Goal: Transaction & Acquisition: Purchase product/service

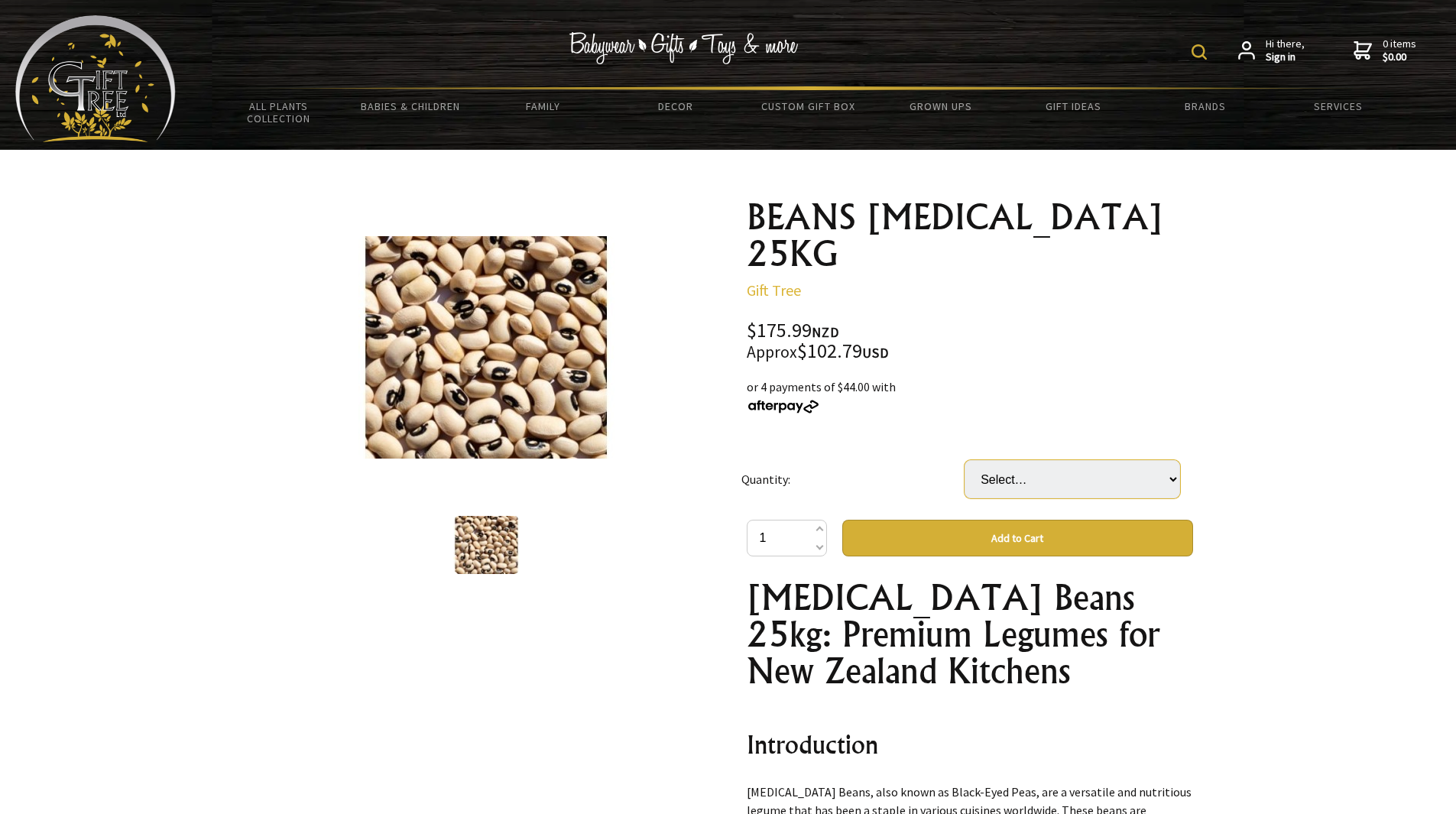
click at [1048, 460] on select "Select… 1 BAG" at bounding box center [1073, 479] width 216 height 38
select select "1 BAG"
click at [965, 460] on select "Select… 1 BAG" at bounding box center [1073, 479] width 216 height 38
click at [973, 520] on button "Add to Cart" at bounding box center [1018, 538] width 351 height 37
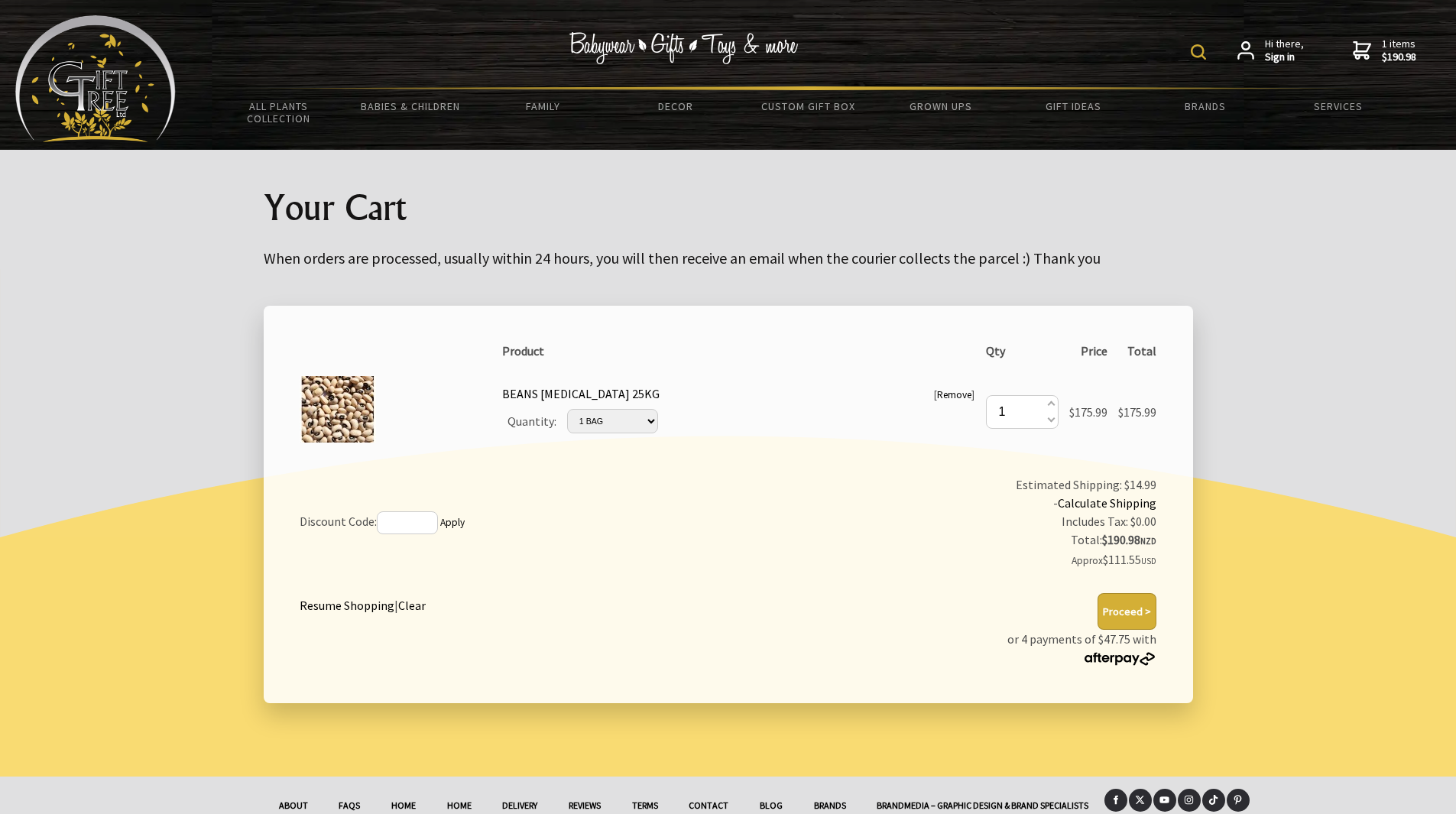
click at [1144, 621] on button "Proceed >" at bounding box center [1127, 611] width 59 height 37
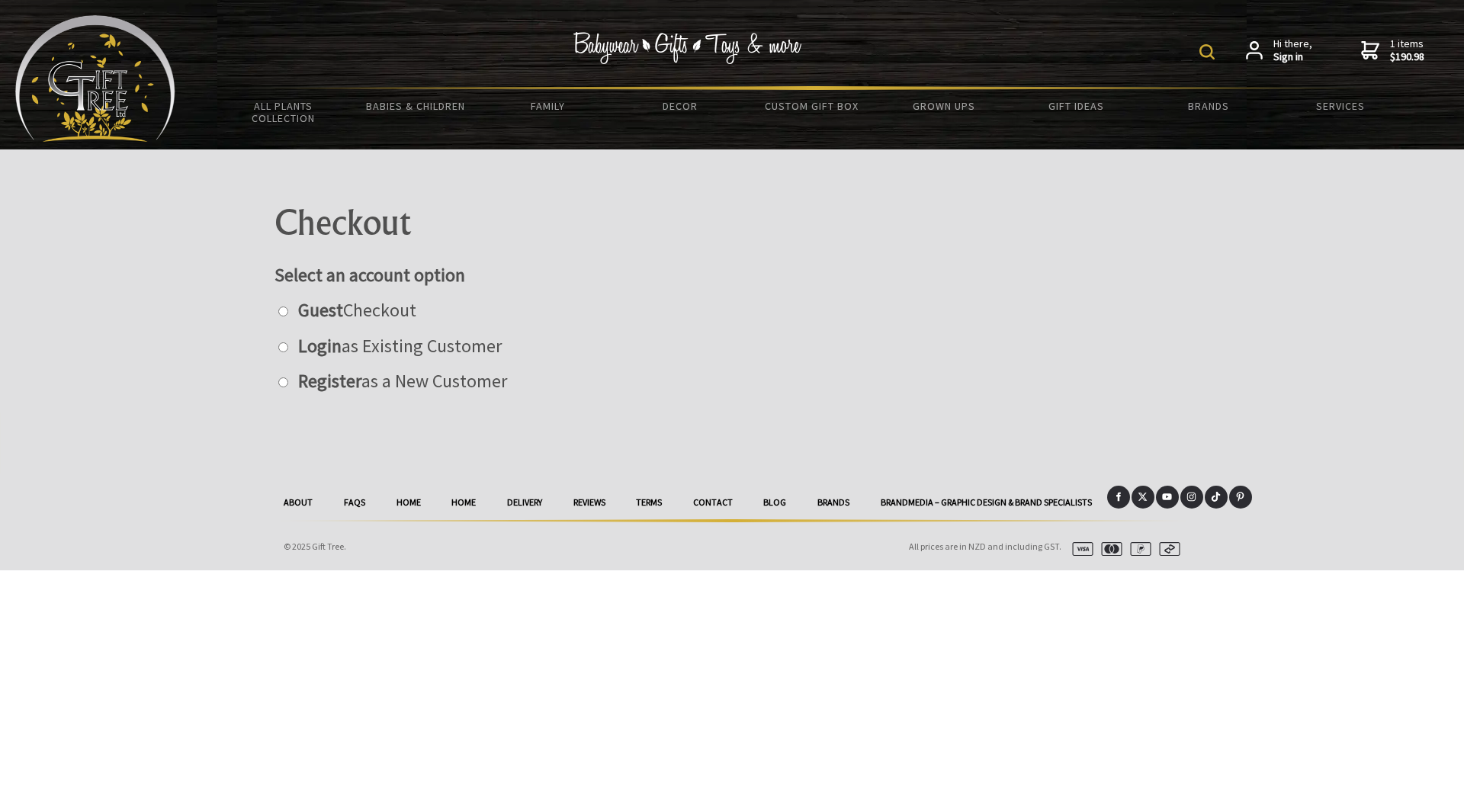
click at [357, 303] on label "Guest Checkout" at bounding box center [353, 309] width 126 height 24
click at [288, 307] on input "radio" at bounding box center [283, 312] width 10 height 10
radio input "true"
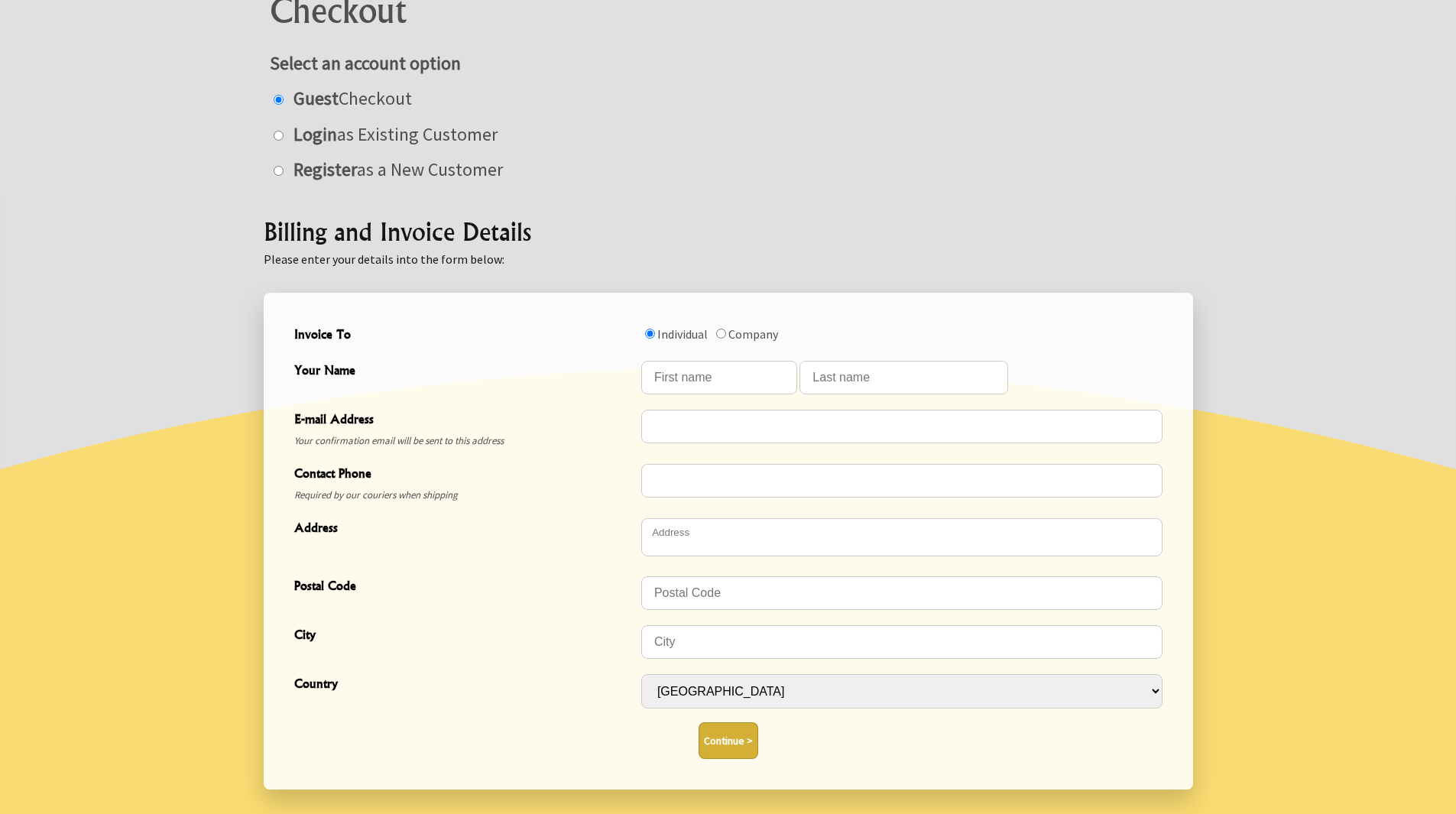
scroll to position [229, 0]
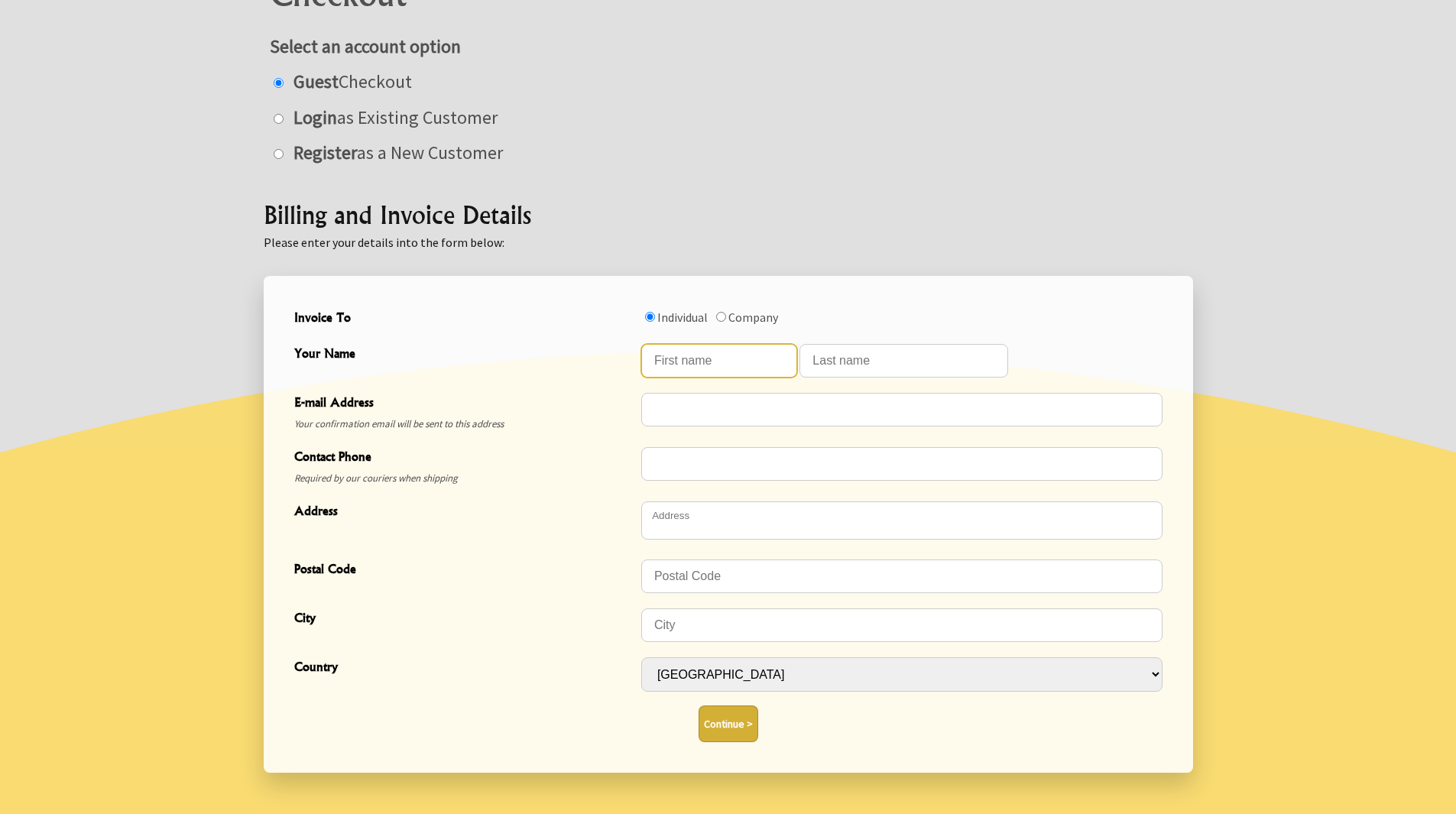
click at [720, 355] on input "Your Name" at bounding box center [720, 360] width 156 height 34
type input "[PERSON_NAME]"
type input "Diarra"
type input "ivandiarra@gmail.com"
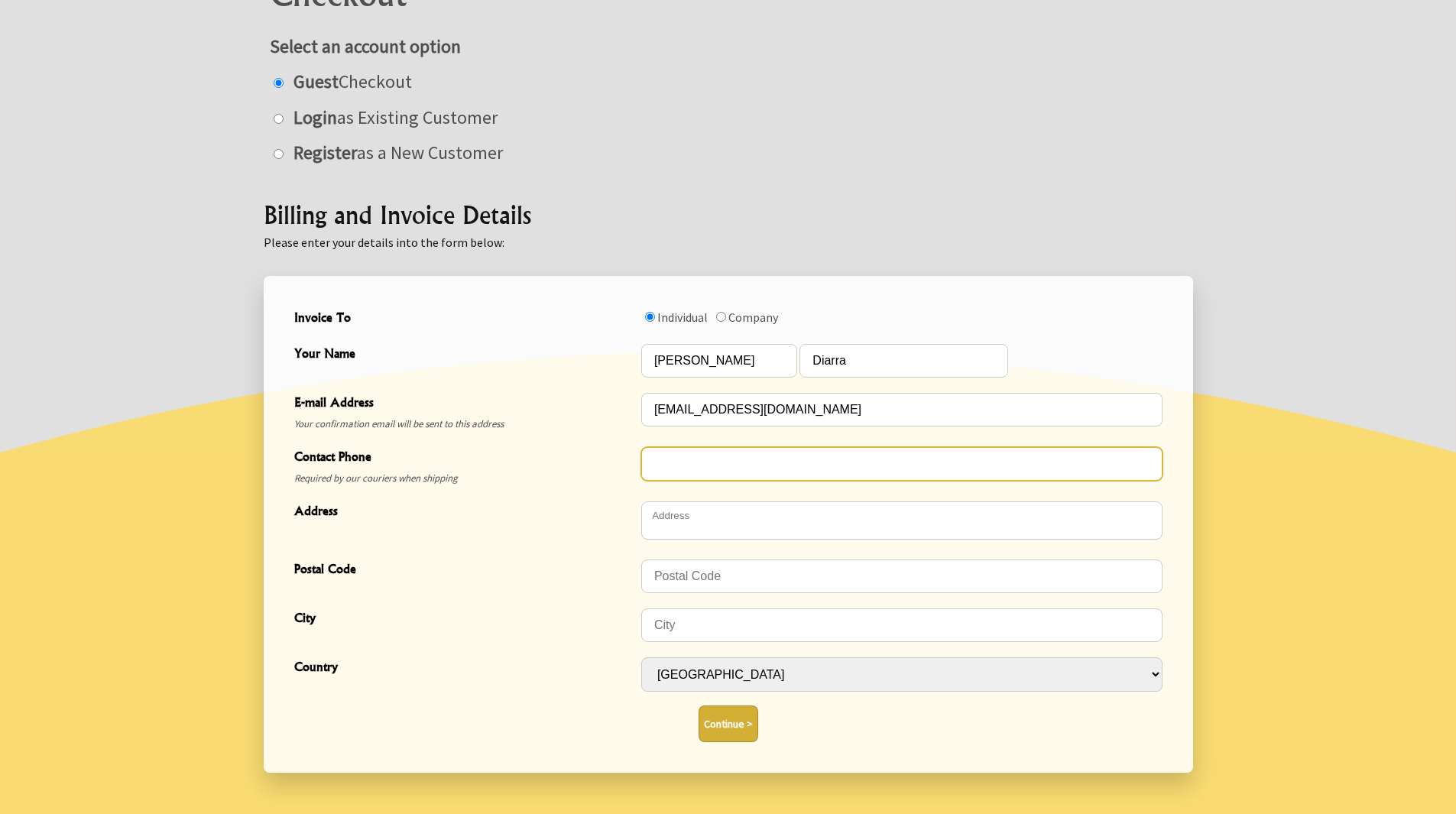
type input "7516547"
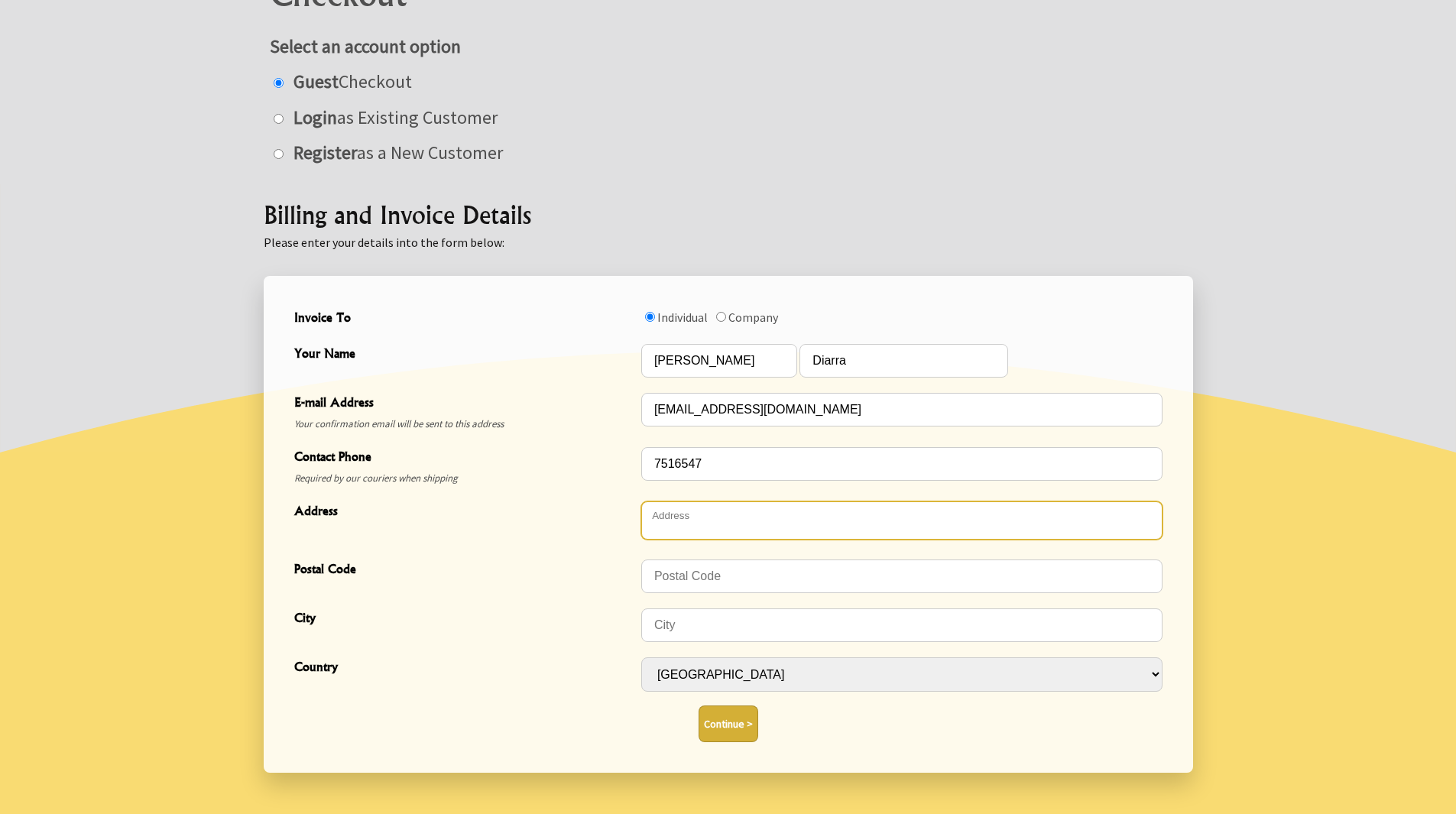
click at [721, 530] on textarea "Address" at bounding box center [902, 520] width 522 height 38
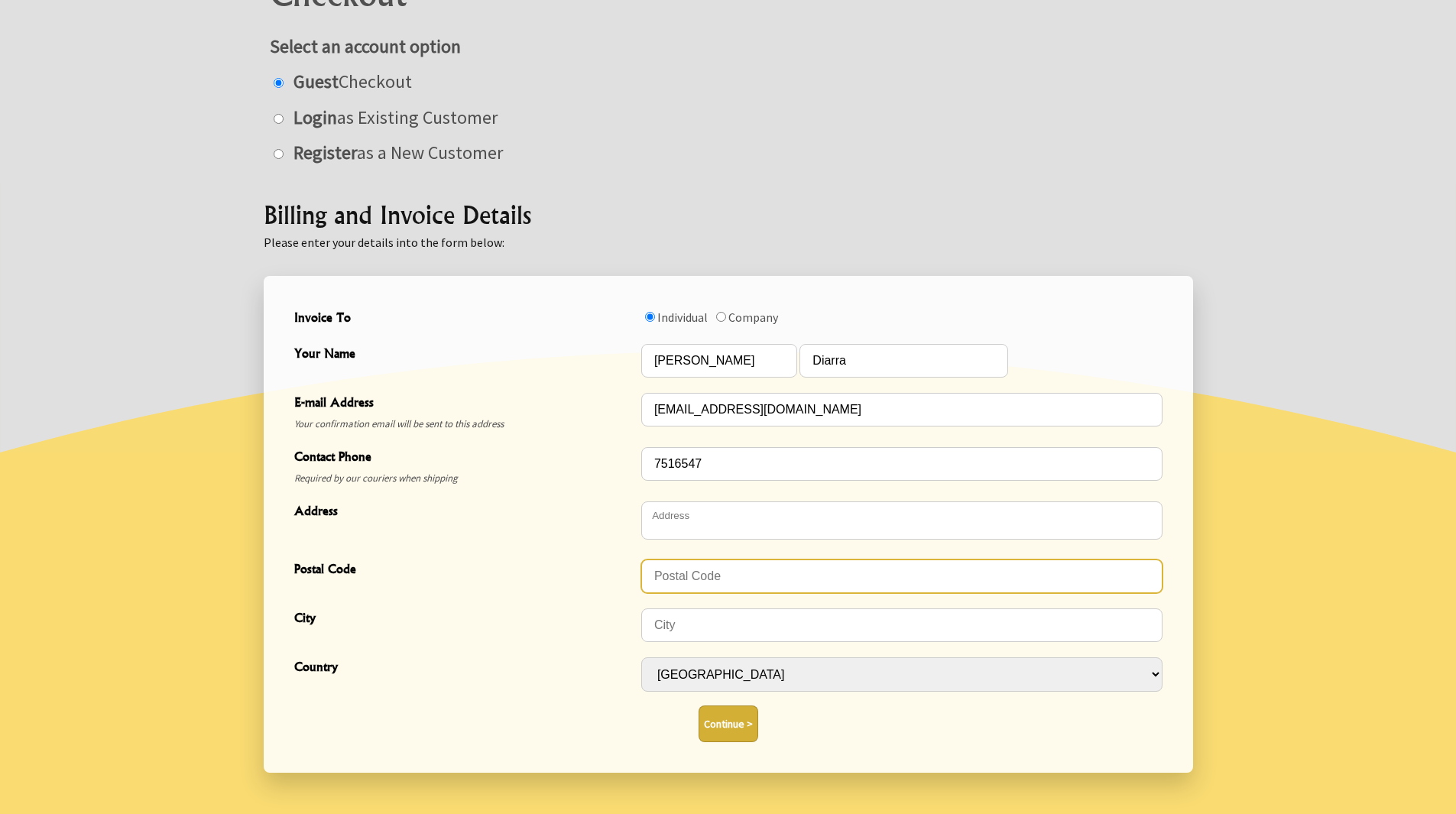
click at [706, 577] on input "Postal Code" at bounding box center [902, 576] width 522 height 34
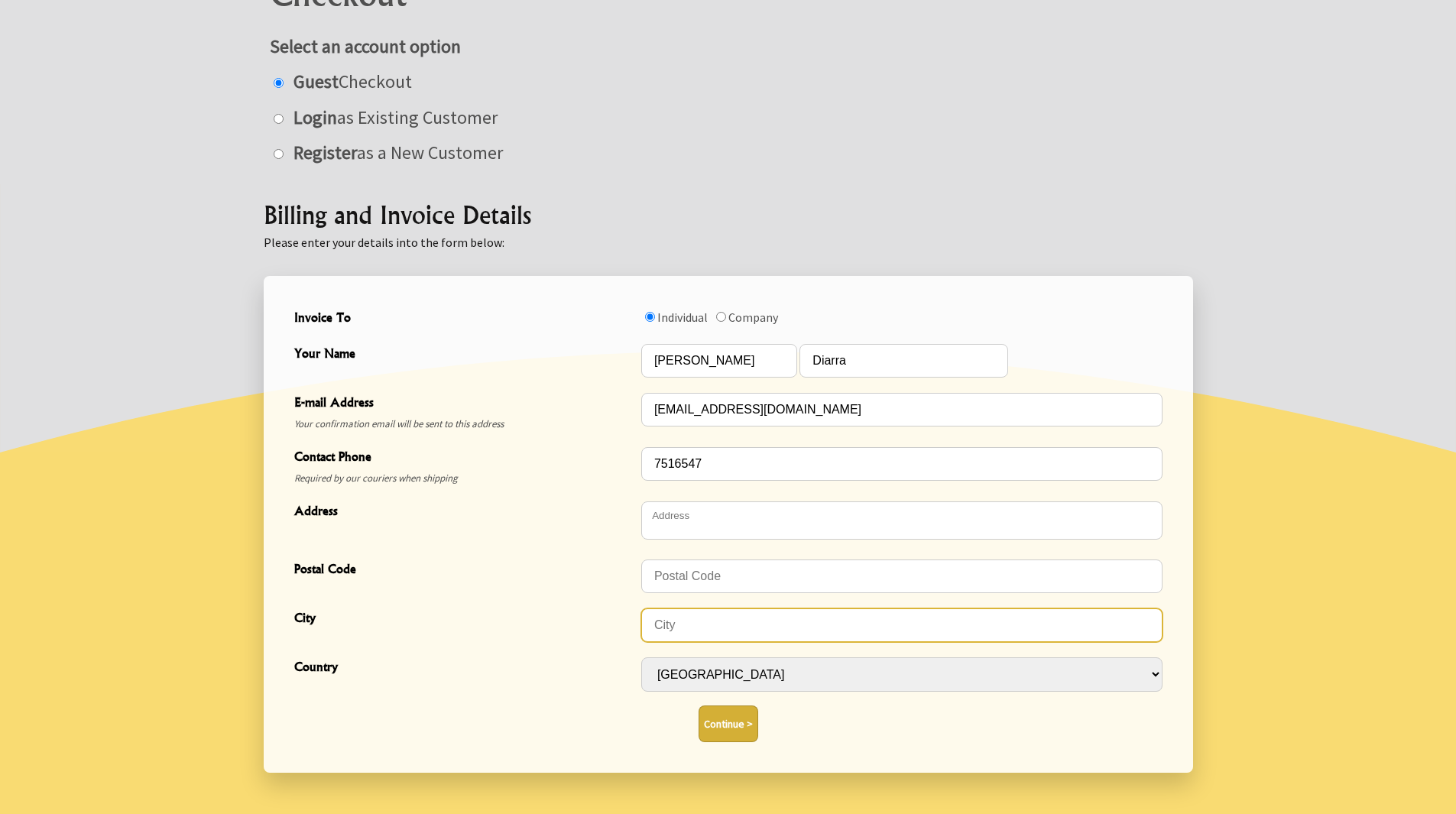
click at [705, 626] on input "City" at bounding box center [902, 625] width 522 height 34
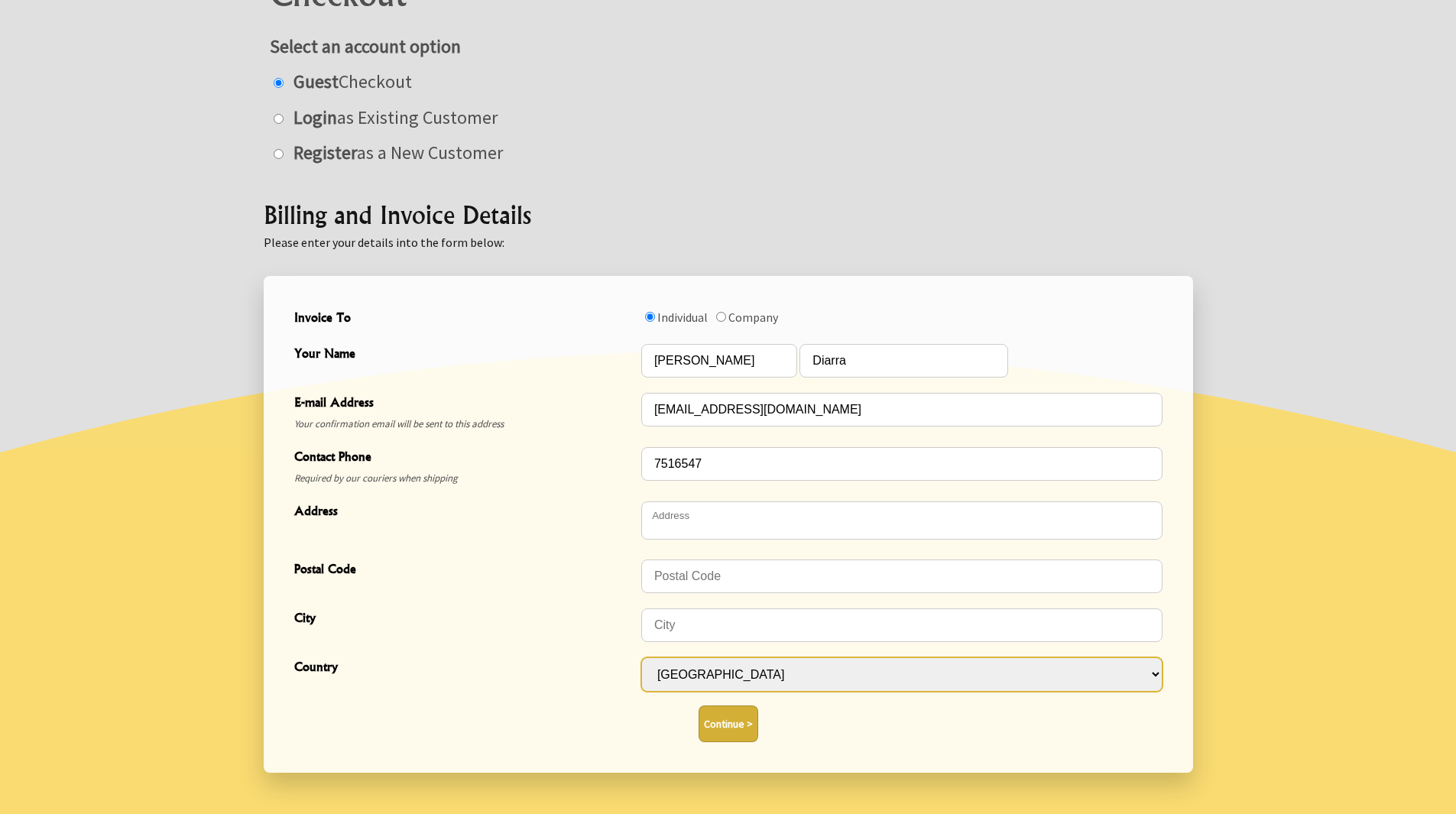
click at [705, 659] on select "Afghanistan Albania Algeria Andorra Angola Anguilla Antigua & Barbuda Argentina…" at bounding box center [902, 674] width 522 height 35
click at [642, 657] on select "Afghanistan Albania Algeria Andorra Angola Anguilla Antigua & Barbuda Argentina…" at bounding box center [902, 674] width 522 height 35
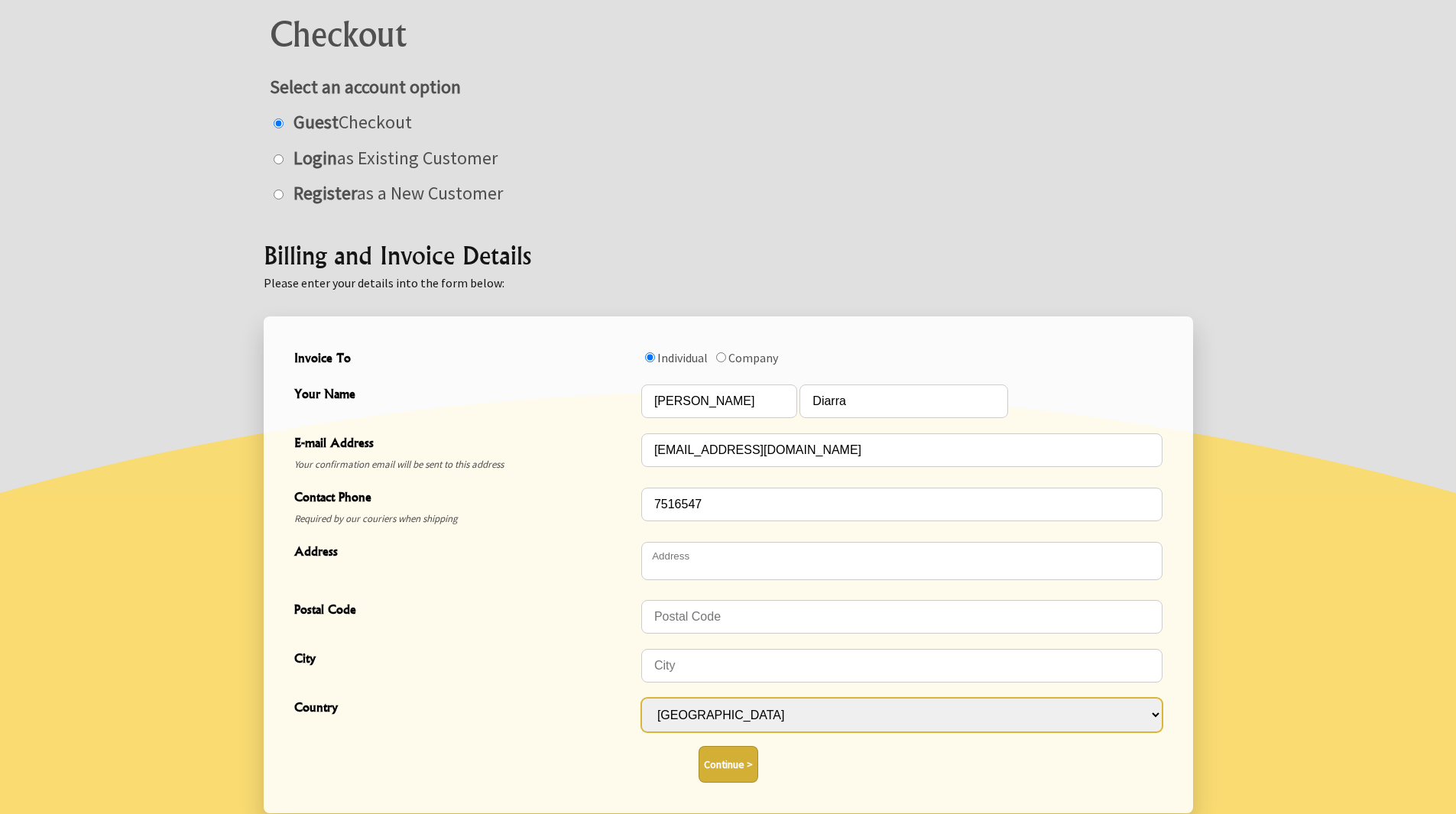
scroll to position [153, 0]
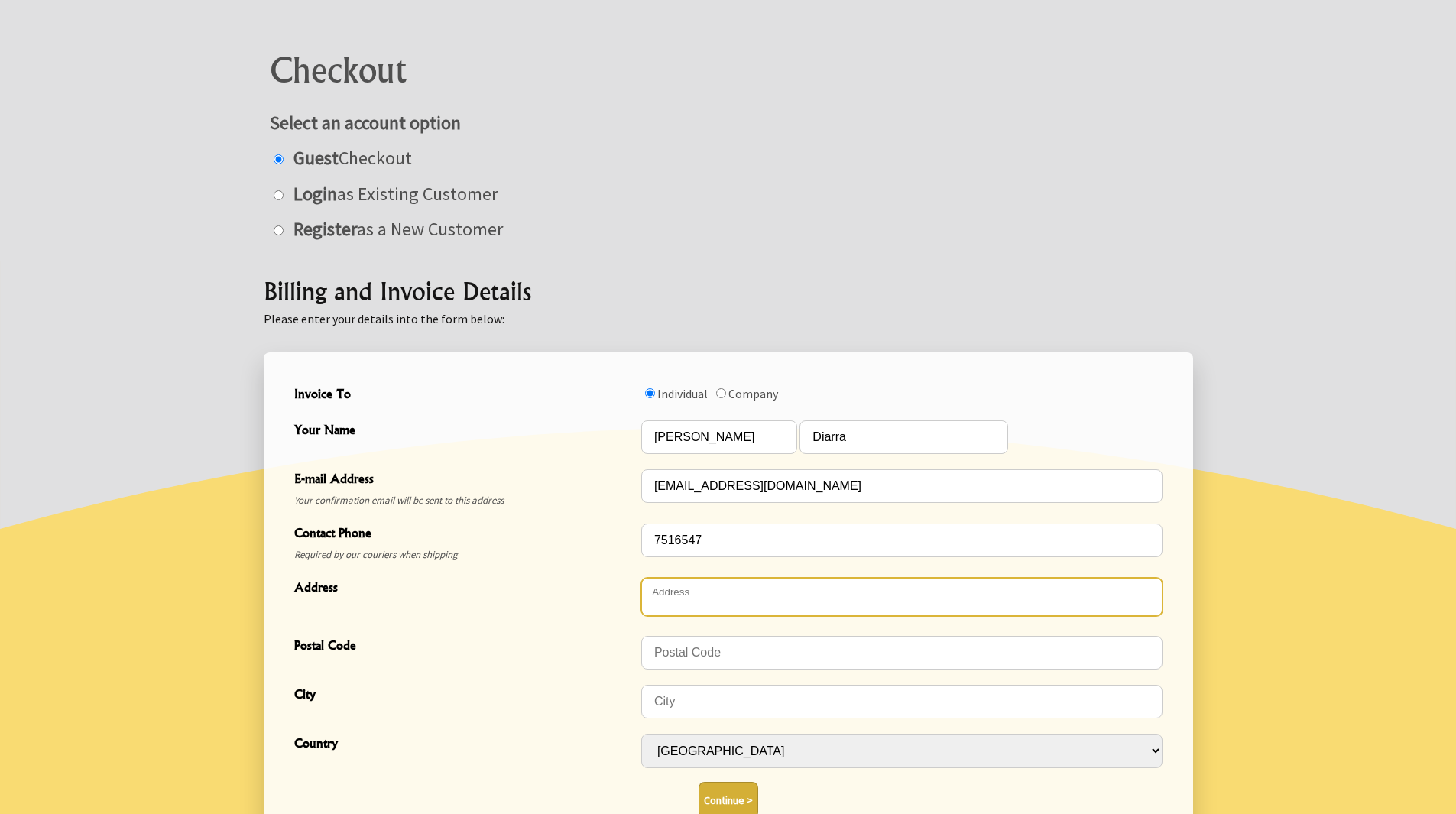
click at [674, 610] on textarea "Address" at bounding box center [902, 596] width 522 height 38
click at [684, 603] on textarea "Address" at bounding box center [902, 596] width 522 height 38
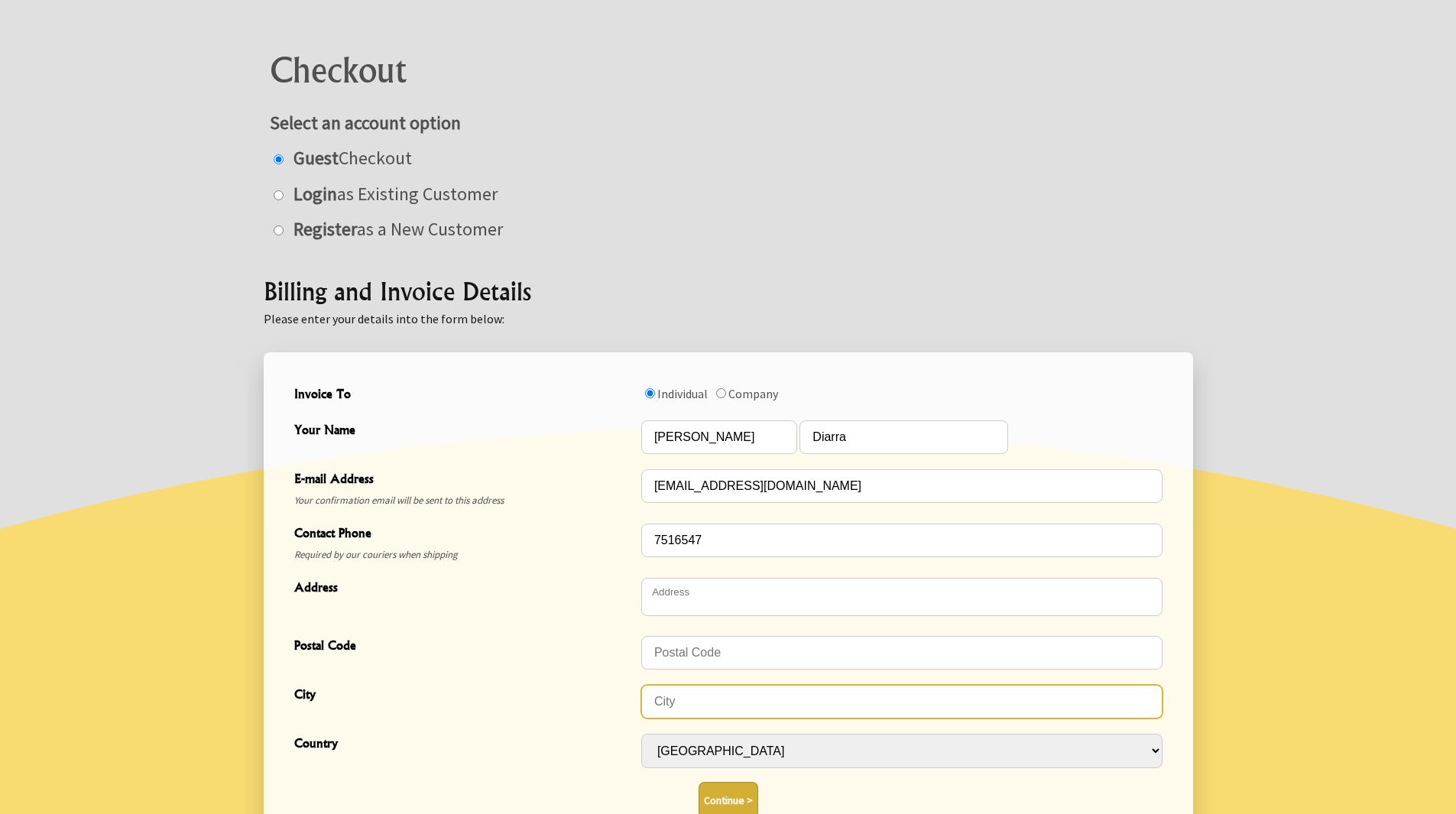
click at [686, 700] on input "City" at bounding box center [902, 701] width 522 height 34
type input "Apia"
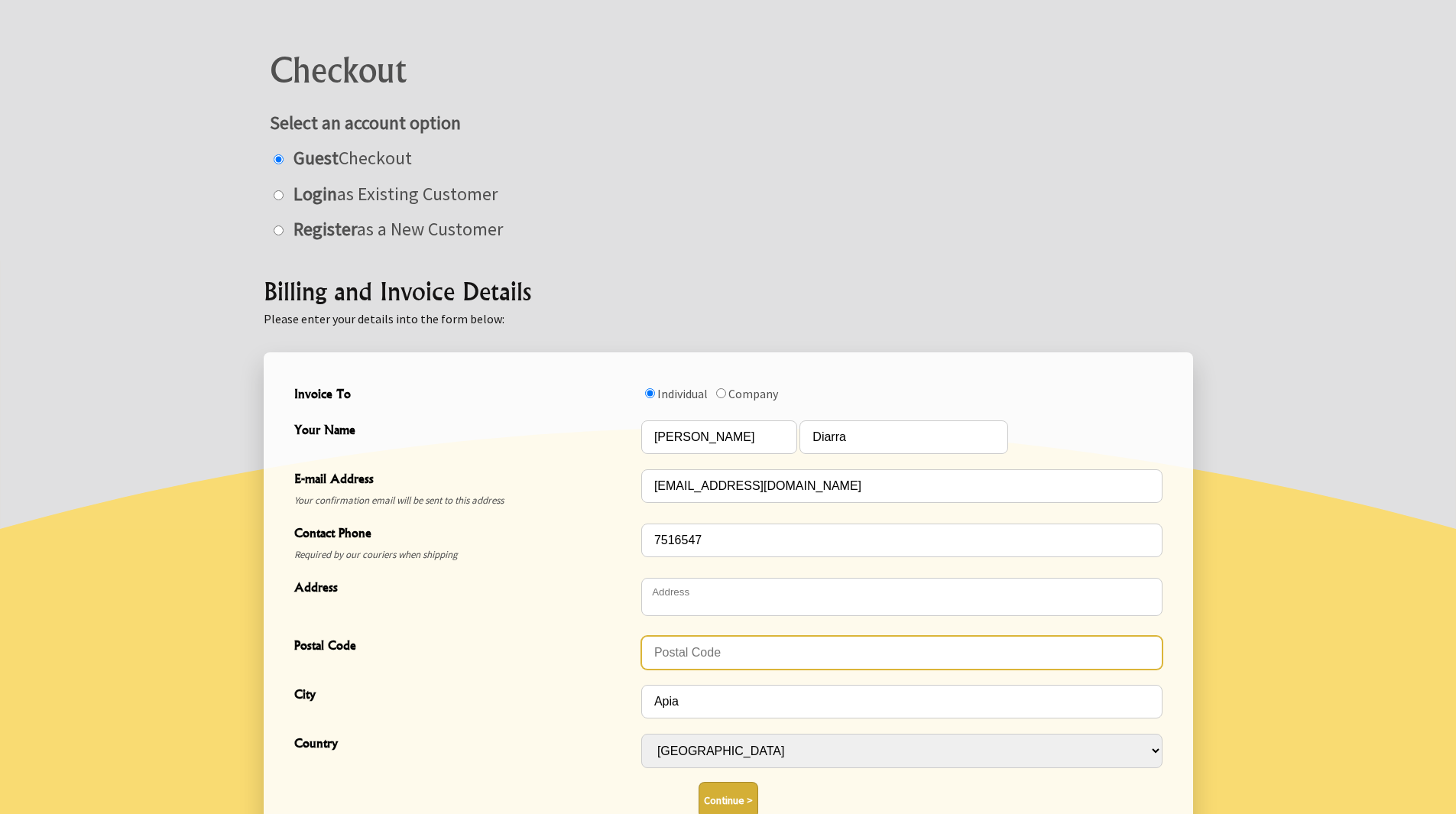
click at [679, 661] on input "Postal Code" at bounding box center [902, 652] width 522 height 34
type input "WS1343"
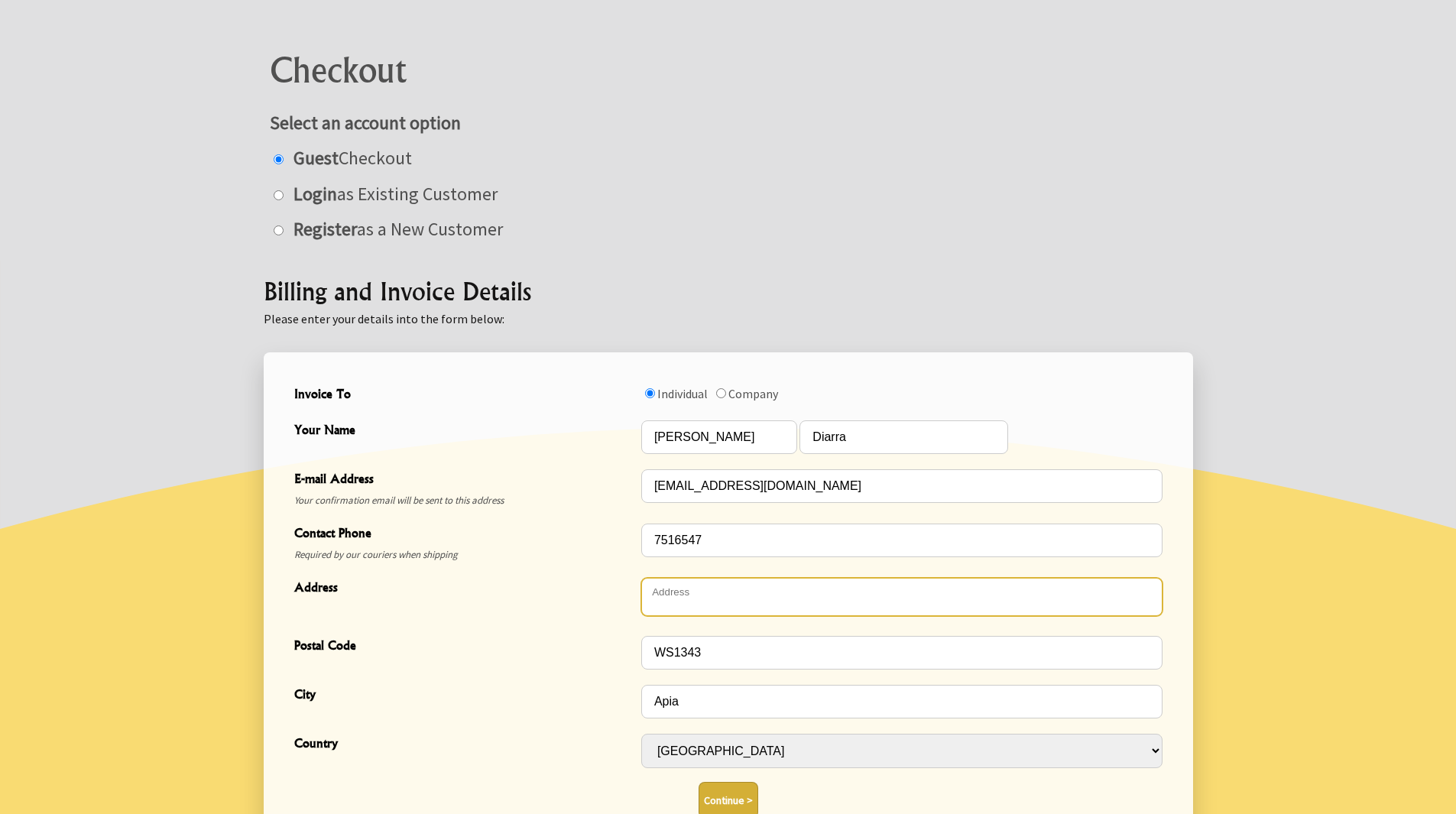
click at [765, 598] on textarea "Address" at bounding box center [902, 596] width 522 height 38
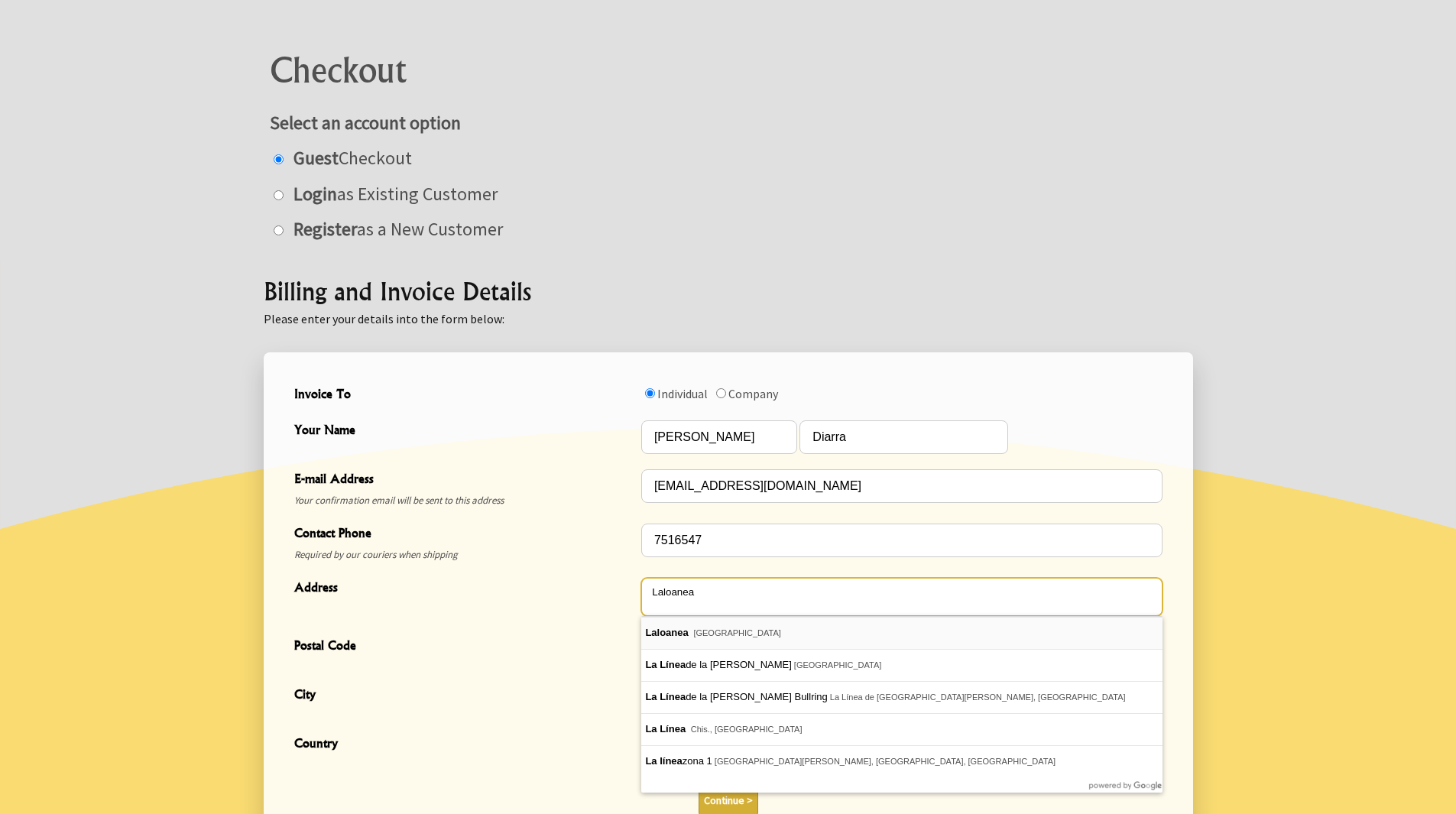
type textarea "Laloanea"
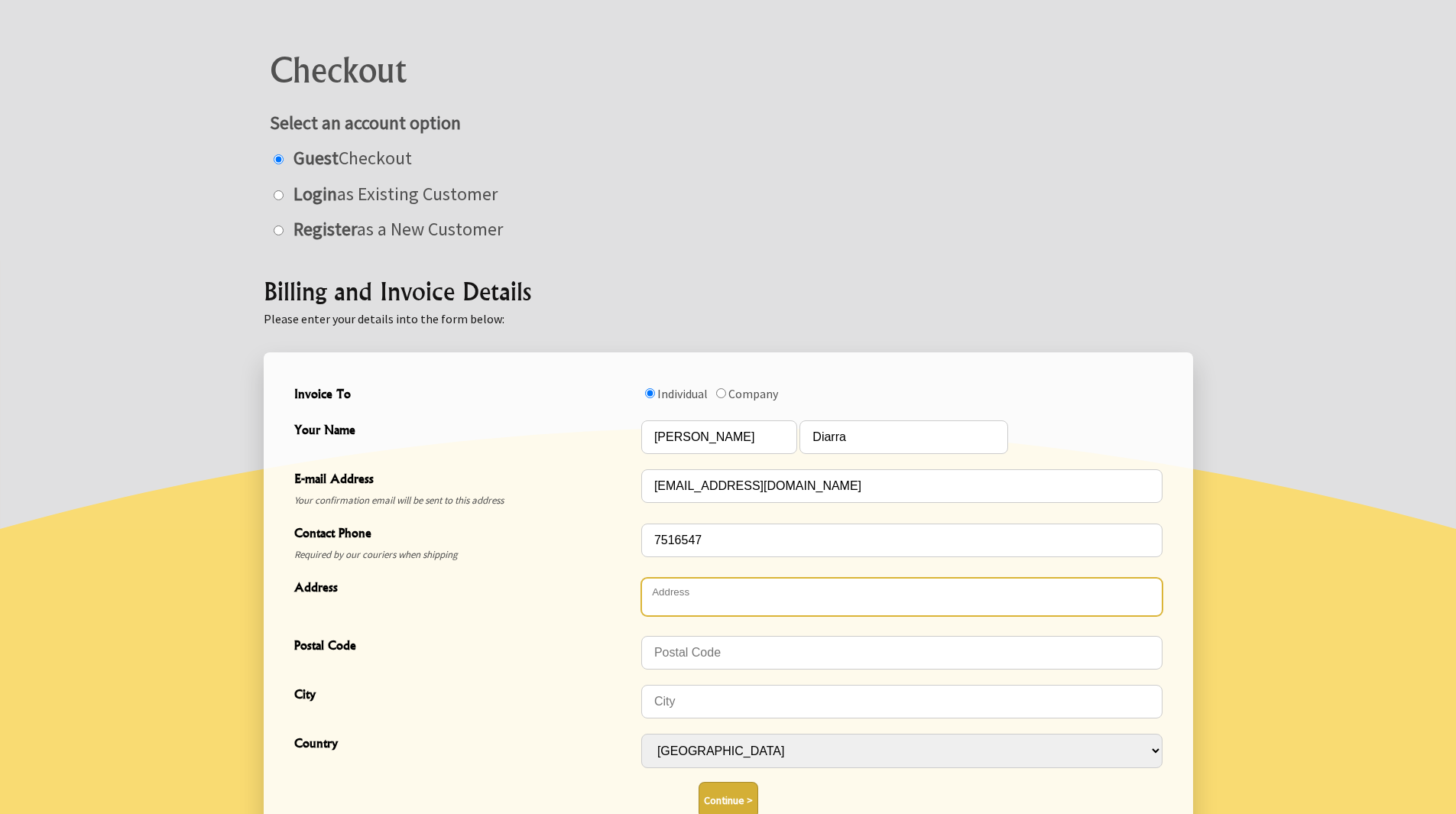
click at [684, 596] on textarea "Address" at bounding box center [902, 596] width 522 height 38
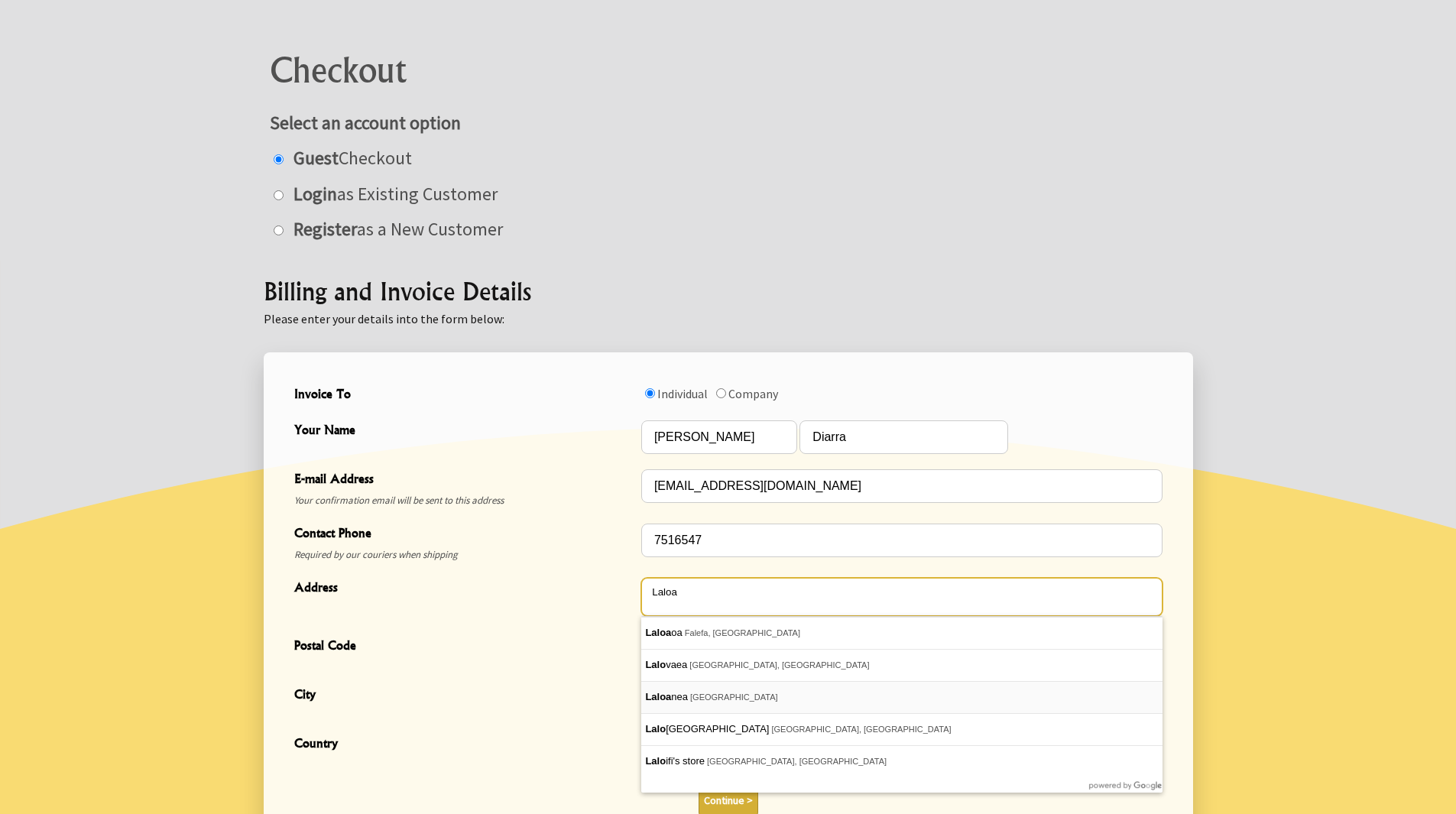
type textarea "Laloa"
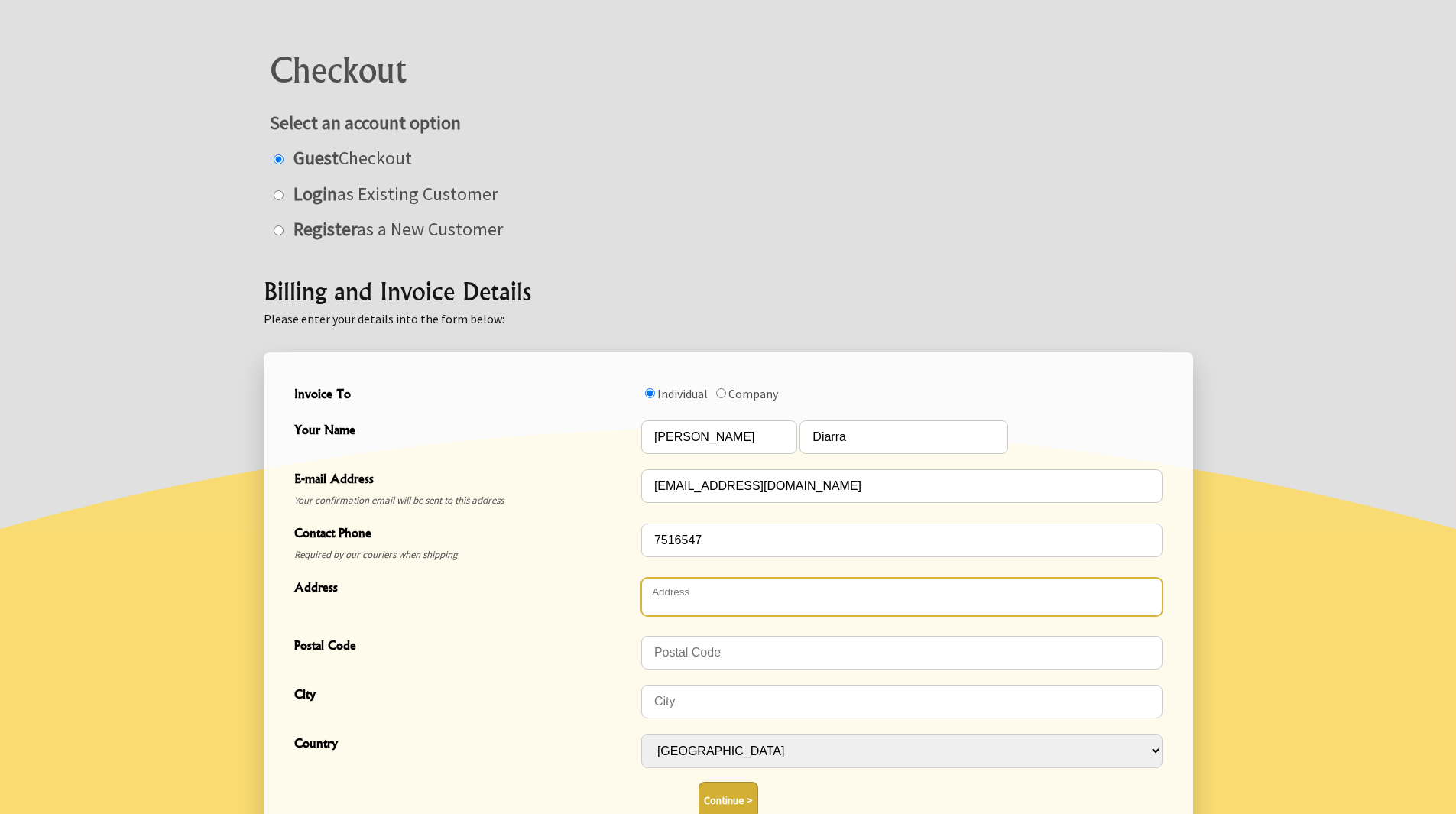
click at [686, 591] on textarea "Address" at bounding box center [902, 596] width 522 height 38
type textarea "Laloanea Samoa"
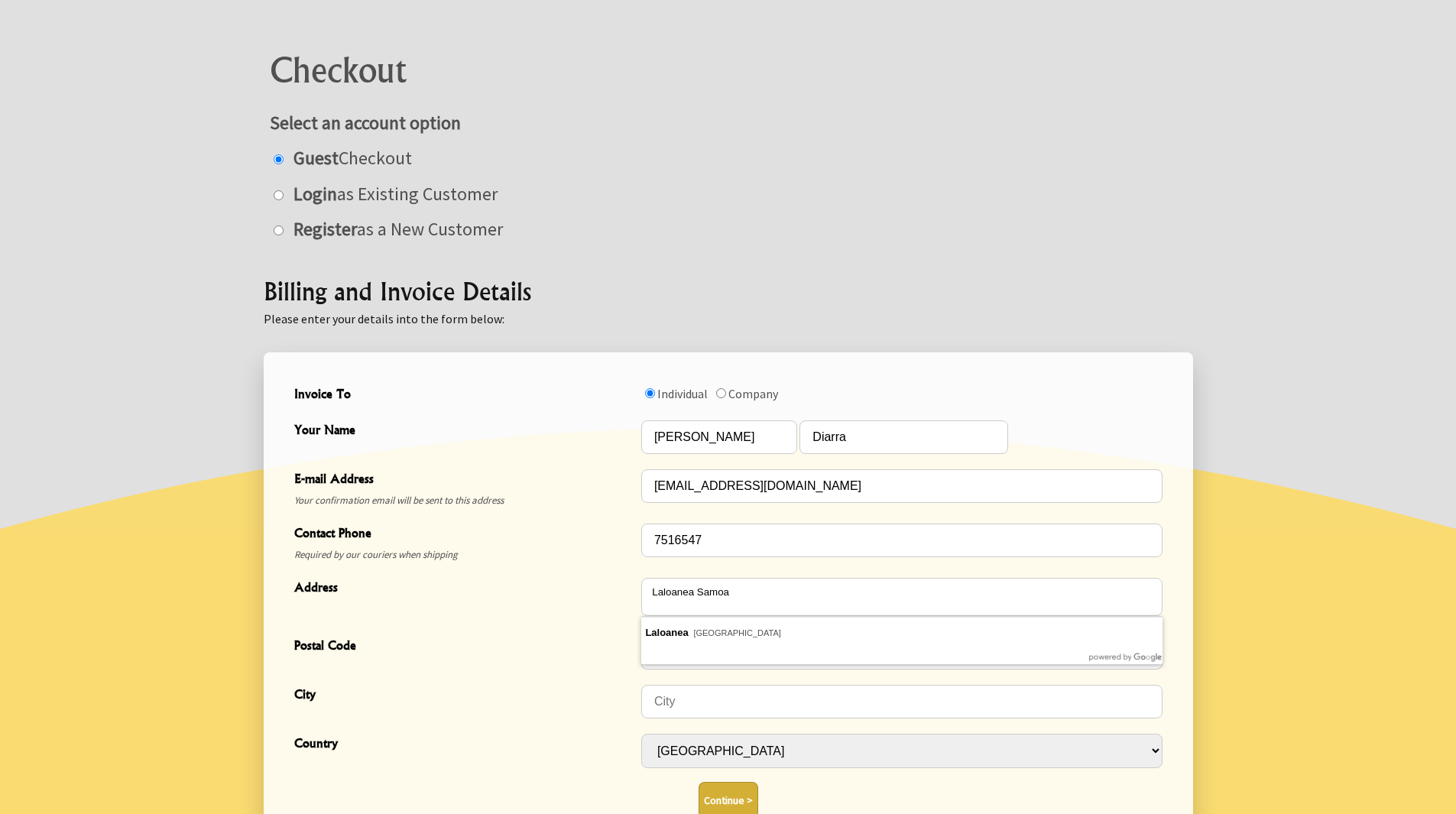
click at [610, 678] on div "City" at bounding box center [728, 701] width 880 height 49
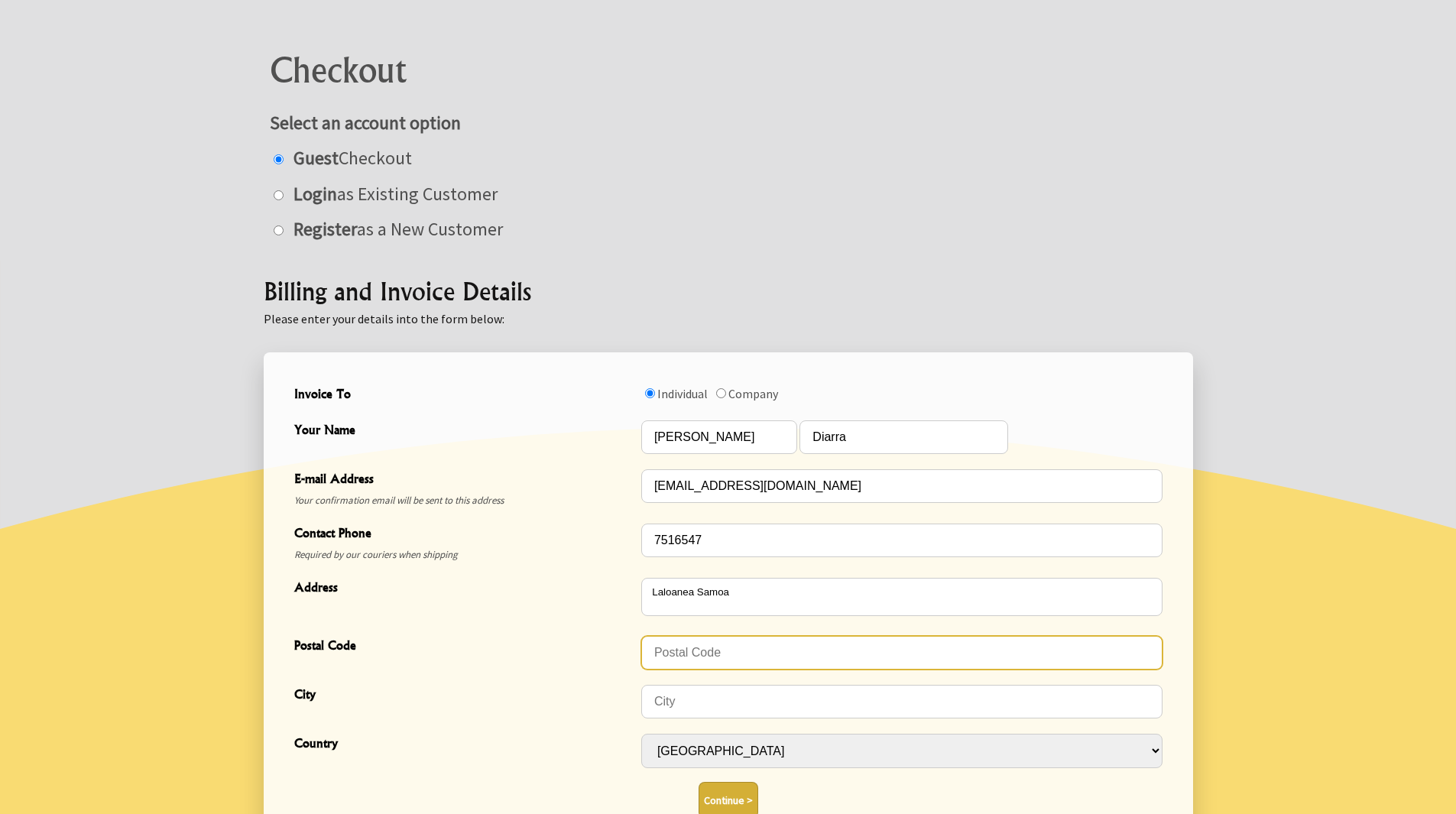
click at [712, 652] on input "Postal Code" at bounding box center [902, 652] width 522 height 34
type input "WS1343"
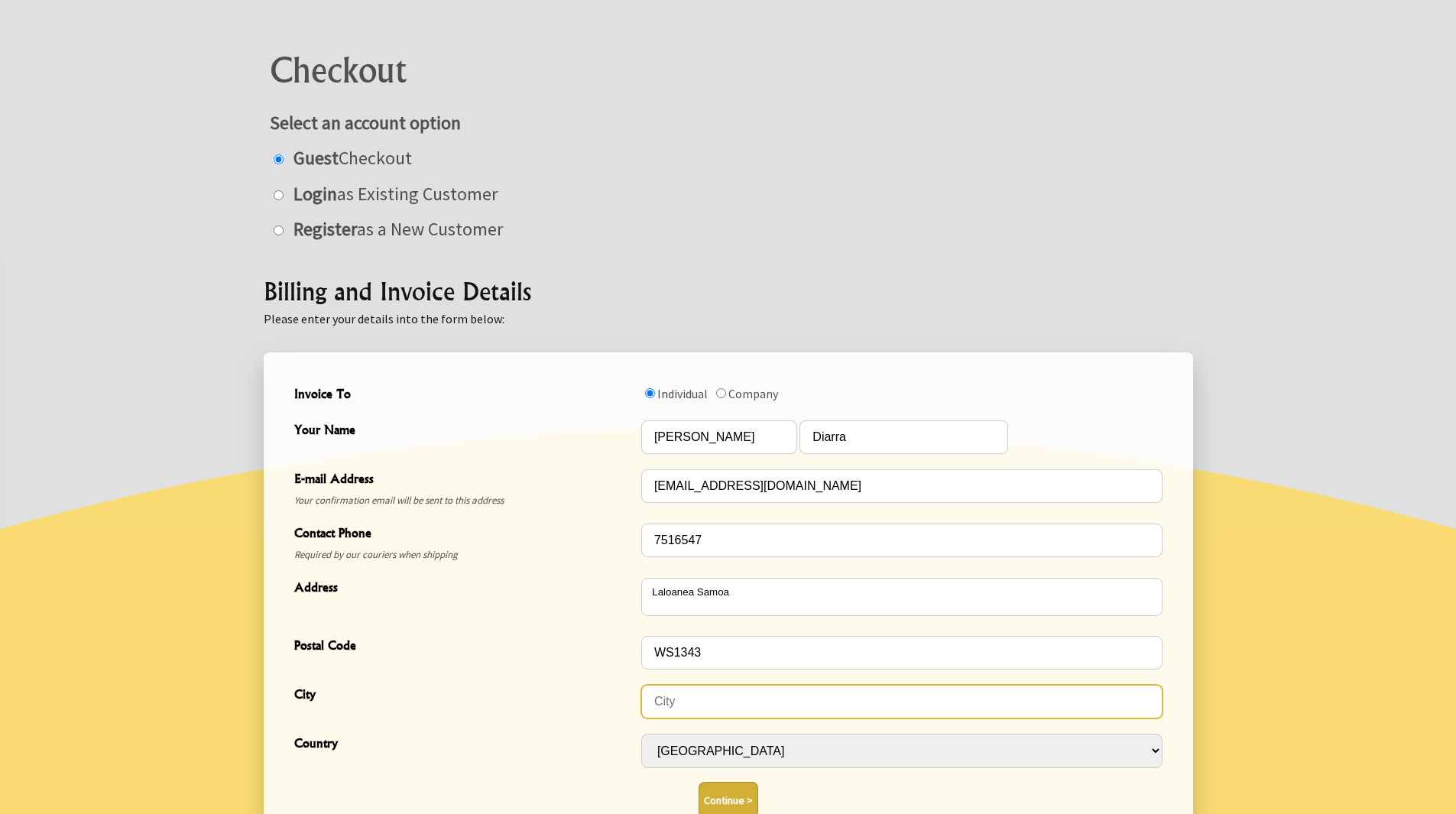
click at [676, 713] on input "City" at bounding box center [902, 701] width 522 height 34
click at [698, 782] on button "Continue >" at bounding box center [728, 800] width 59 height 37
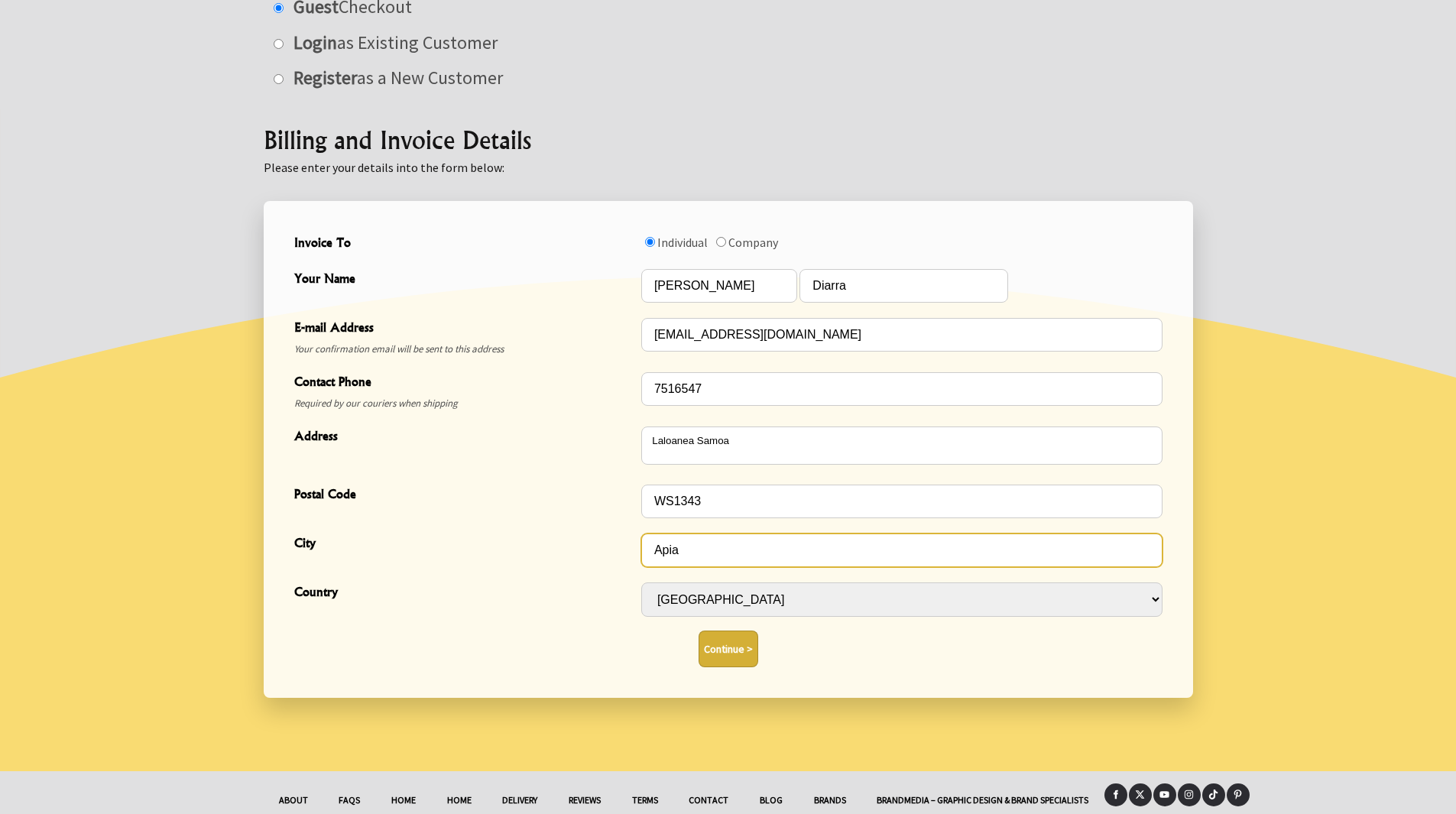
scroll to position [306, 0]
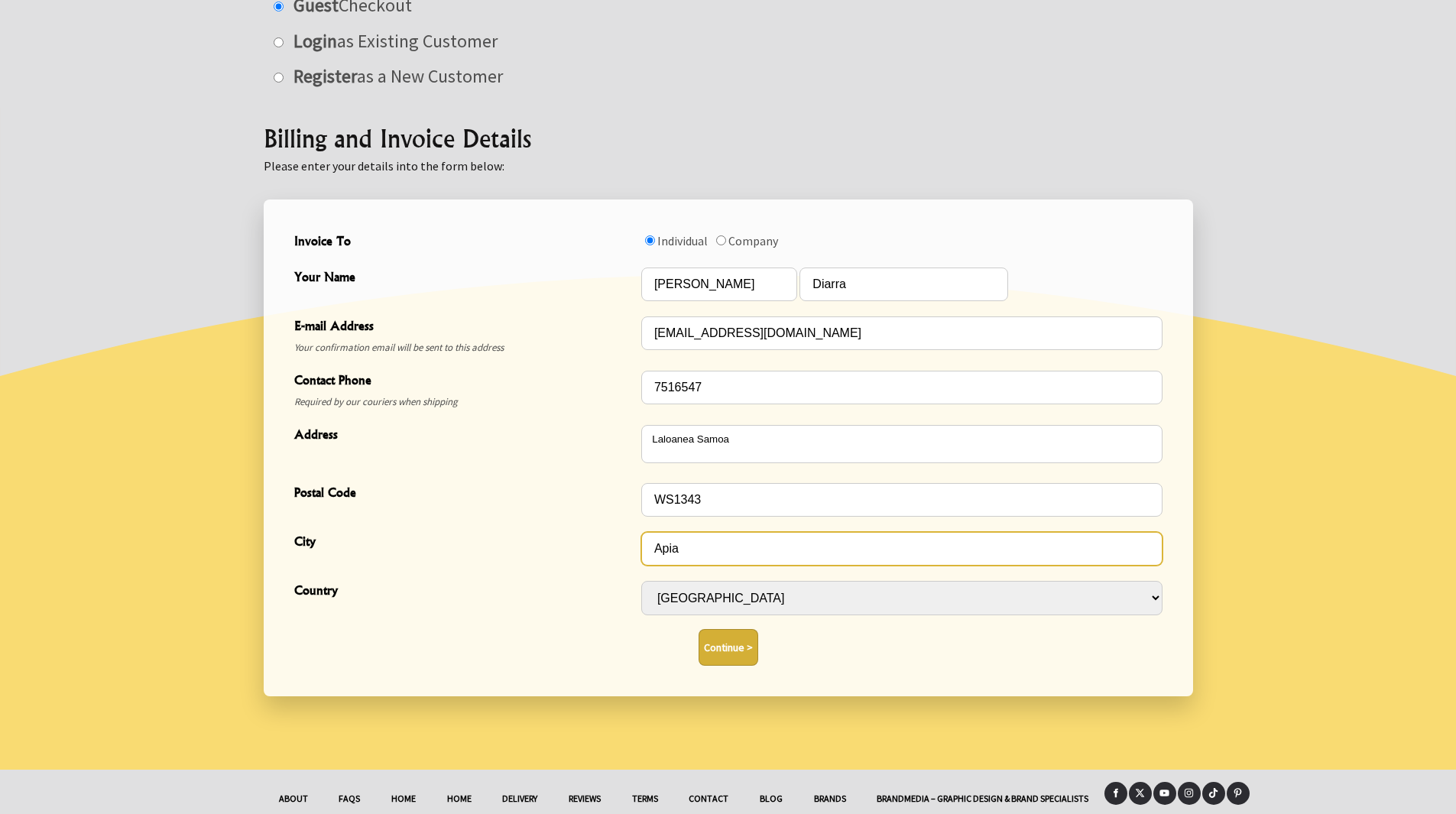
type input "Apia"
click at [734, 629] on button "Continue >" at bounding box center [728, 647] width 59 height 37
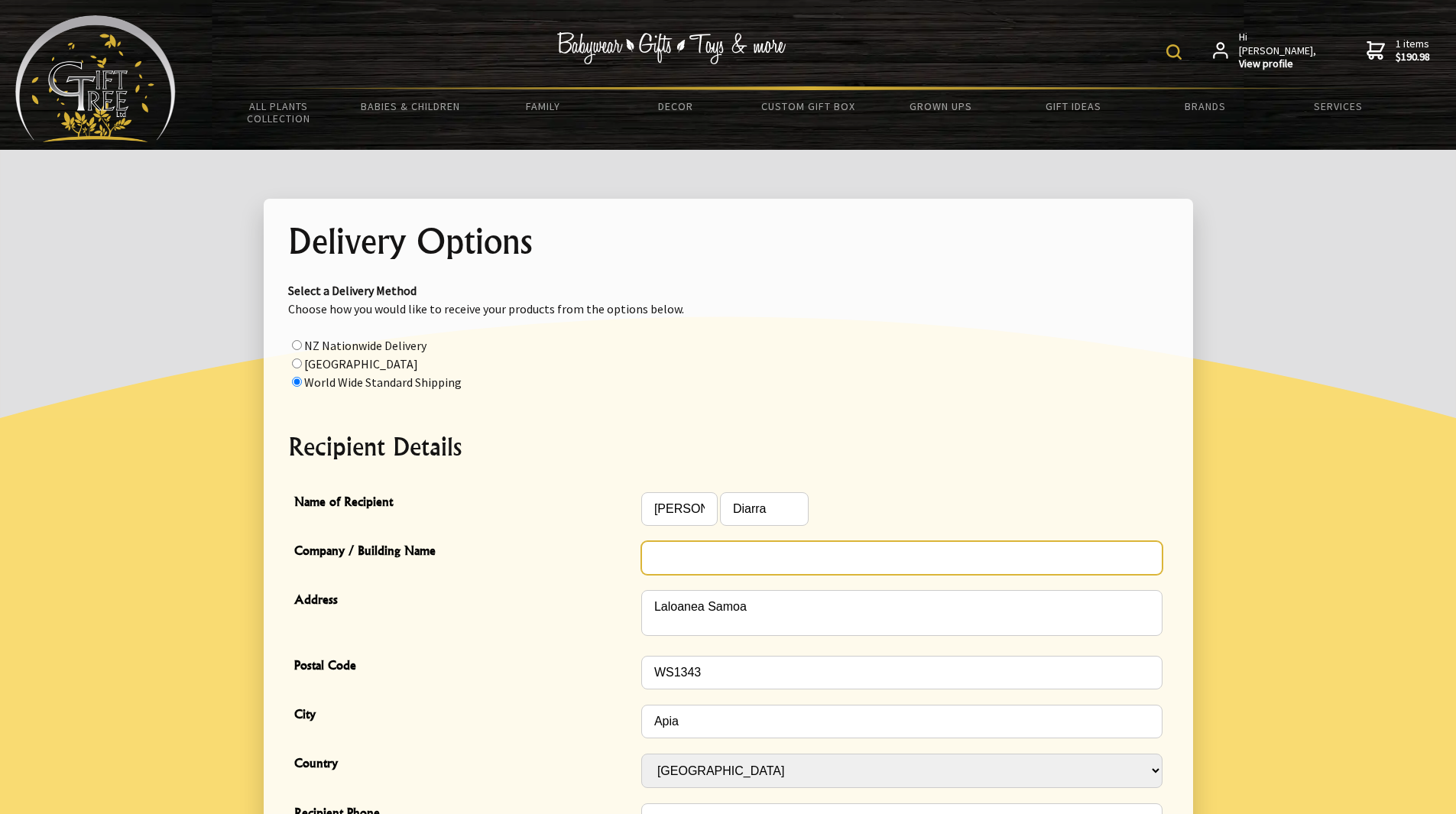
click at [694, 554] on input "Company / Building Name" at bounding box center [902, 557] width 522 height 34
click at [903, 446] on h2 "Recipient Details" at bounding box center [728, 446] width 880 height 37
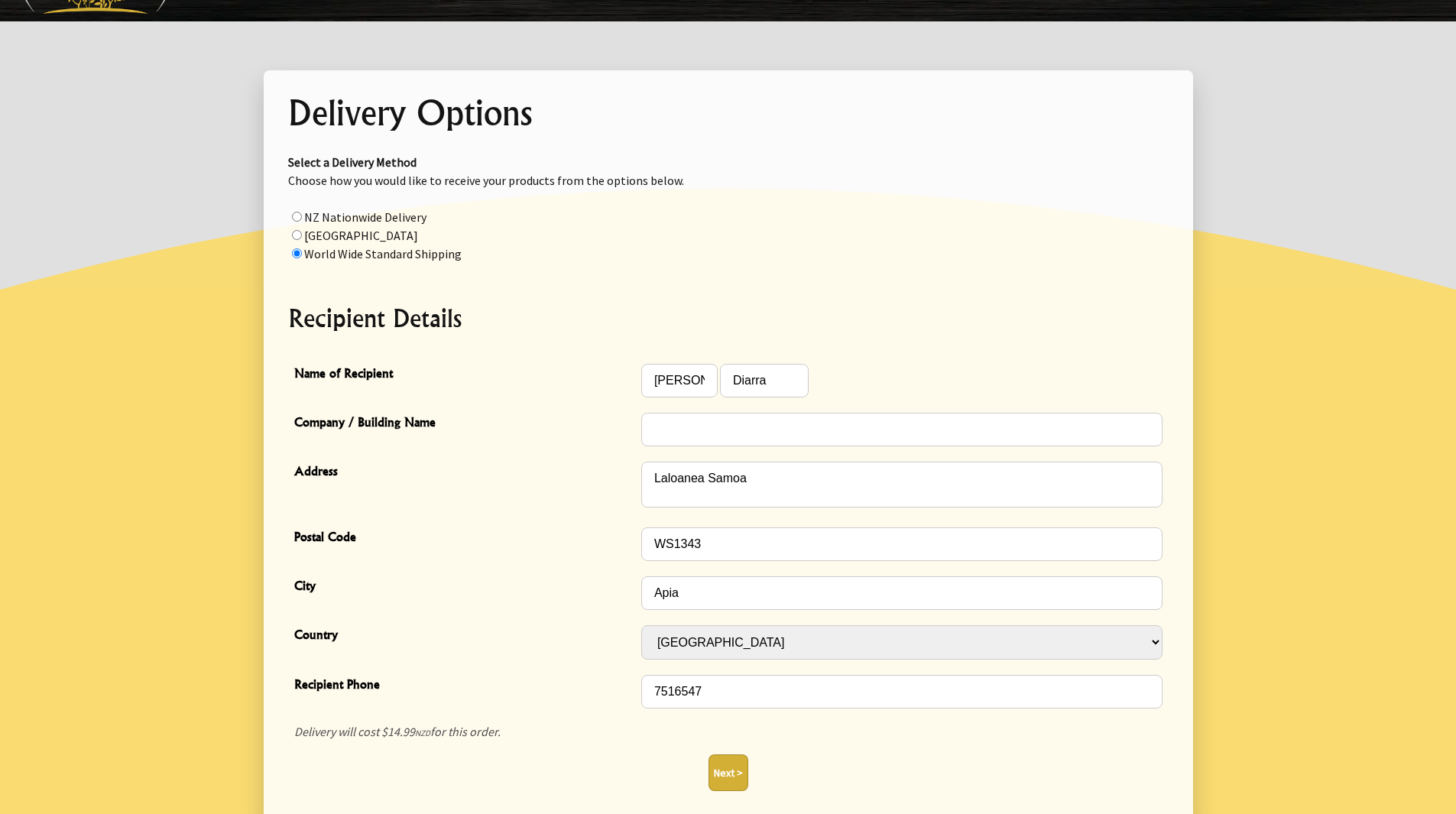
scroll to position [153, 0]
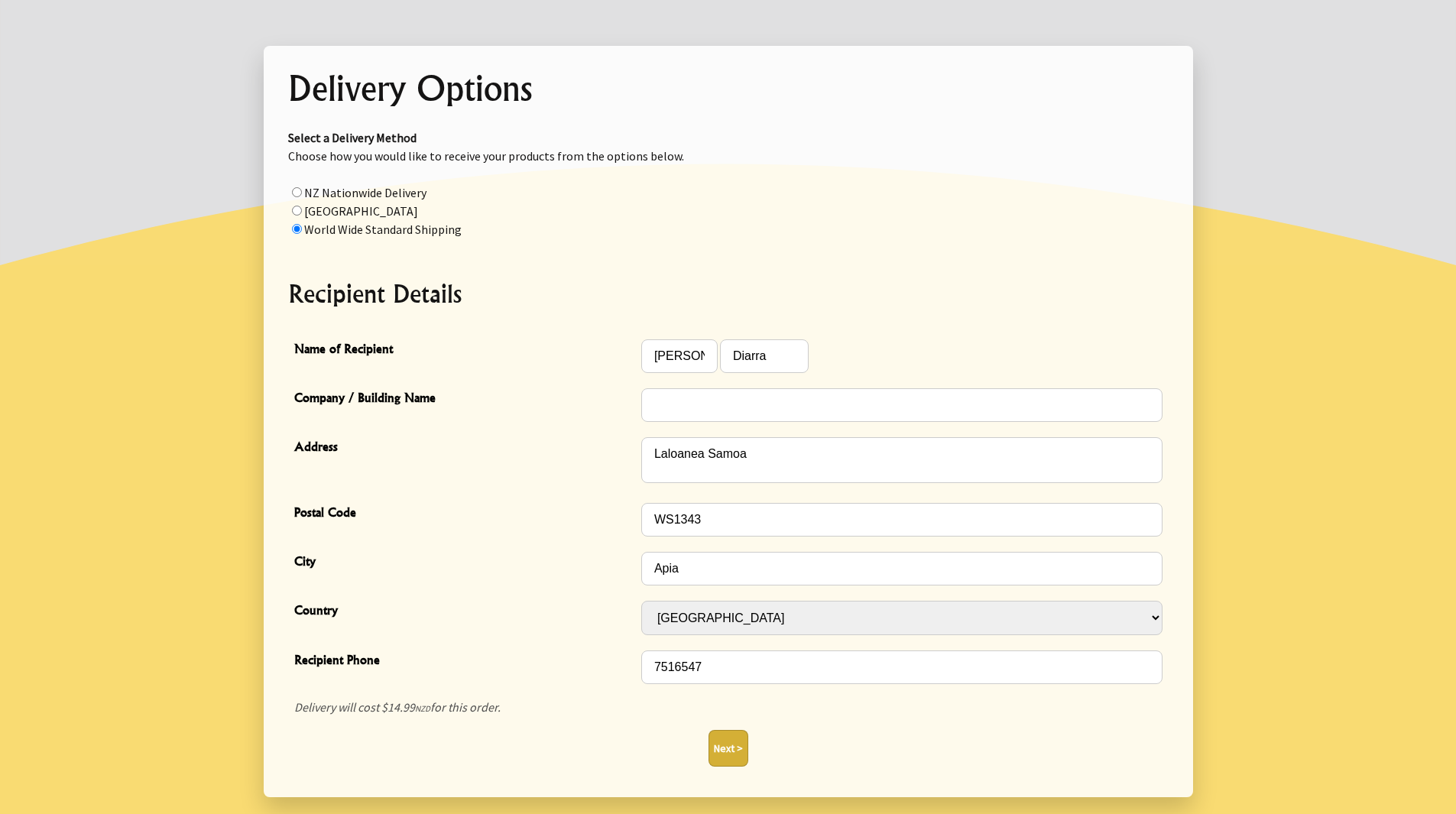
click at [718, 732] on button "Next >" at bounding box center [728, 747] width 39 height 37
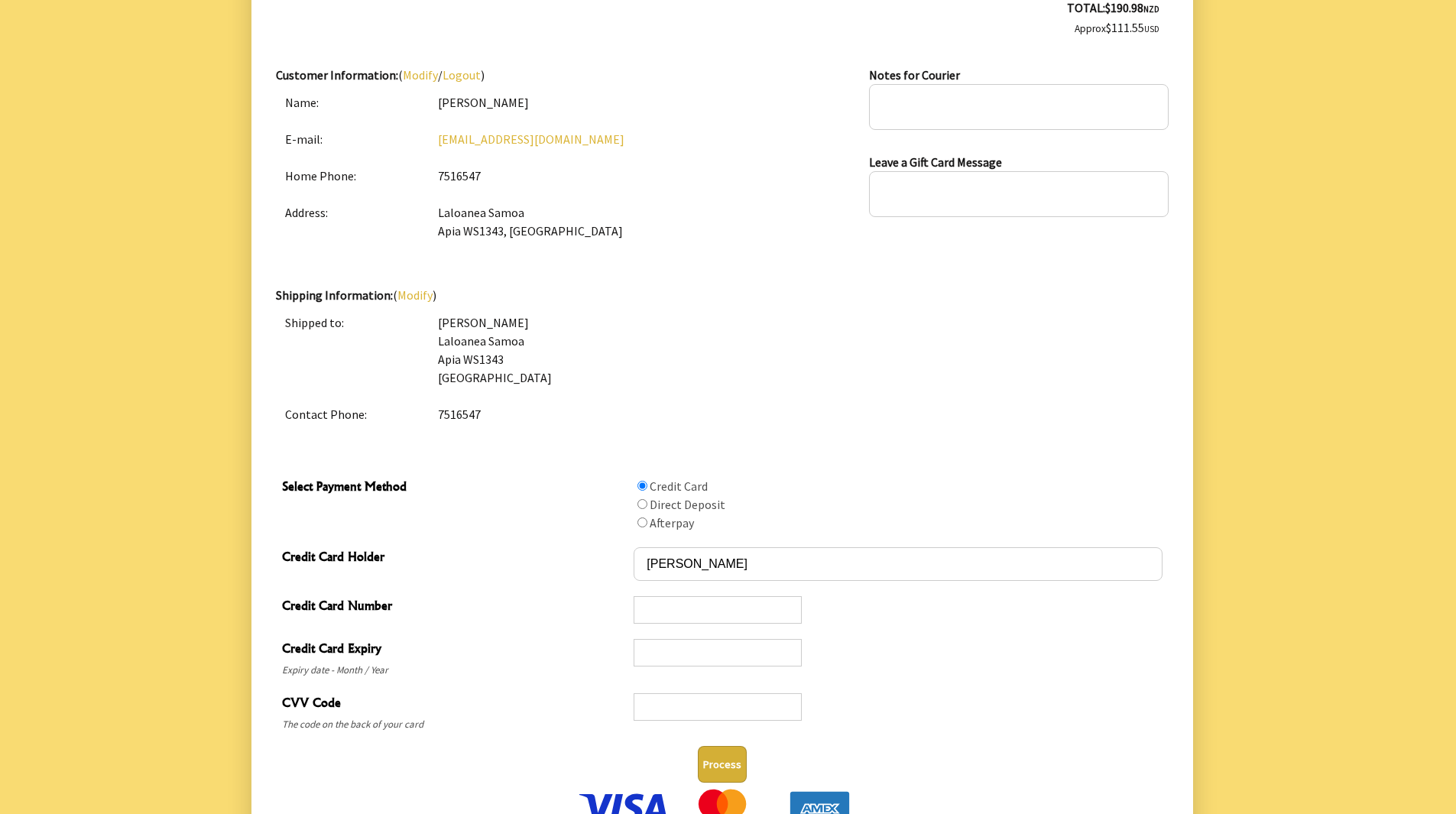
scroll to position [459, 0]
